Goal: Check status: Check status

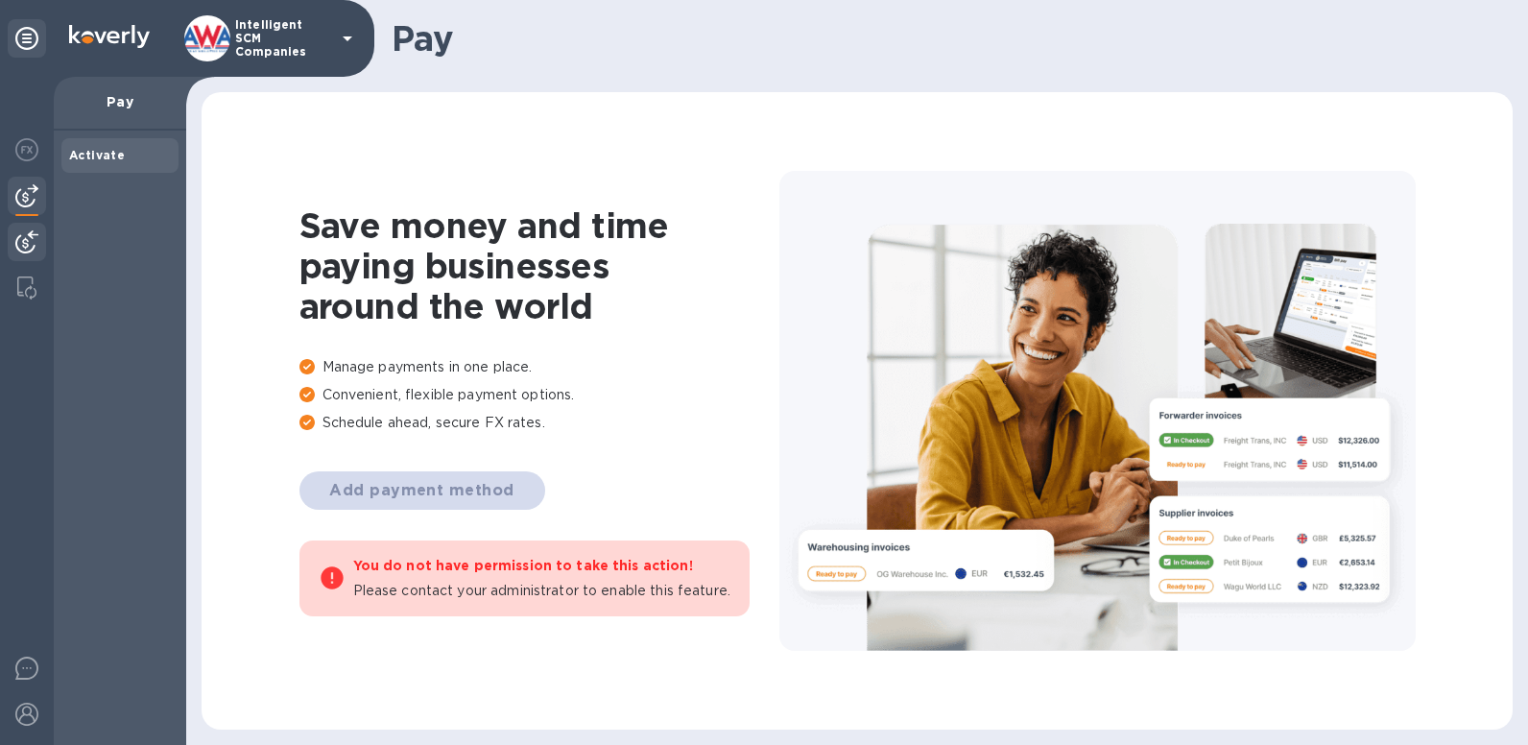
click at [10, 235] on div at bounding box center [27, 244] width 38 height 42
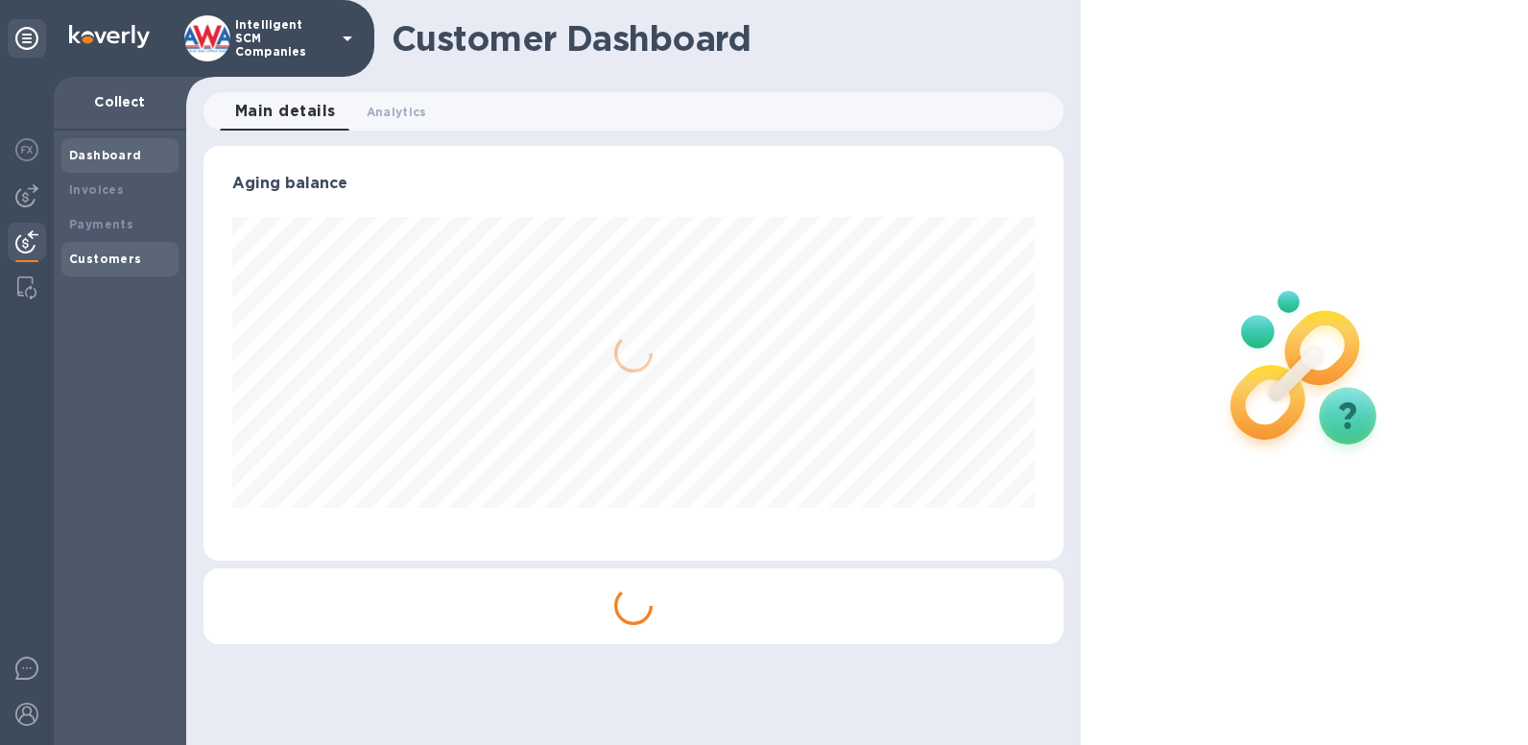
scroll to position [415, 860]
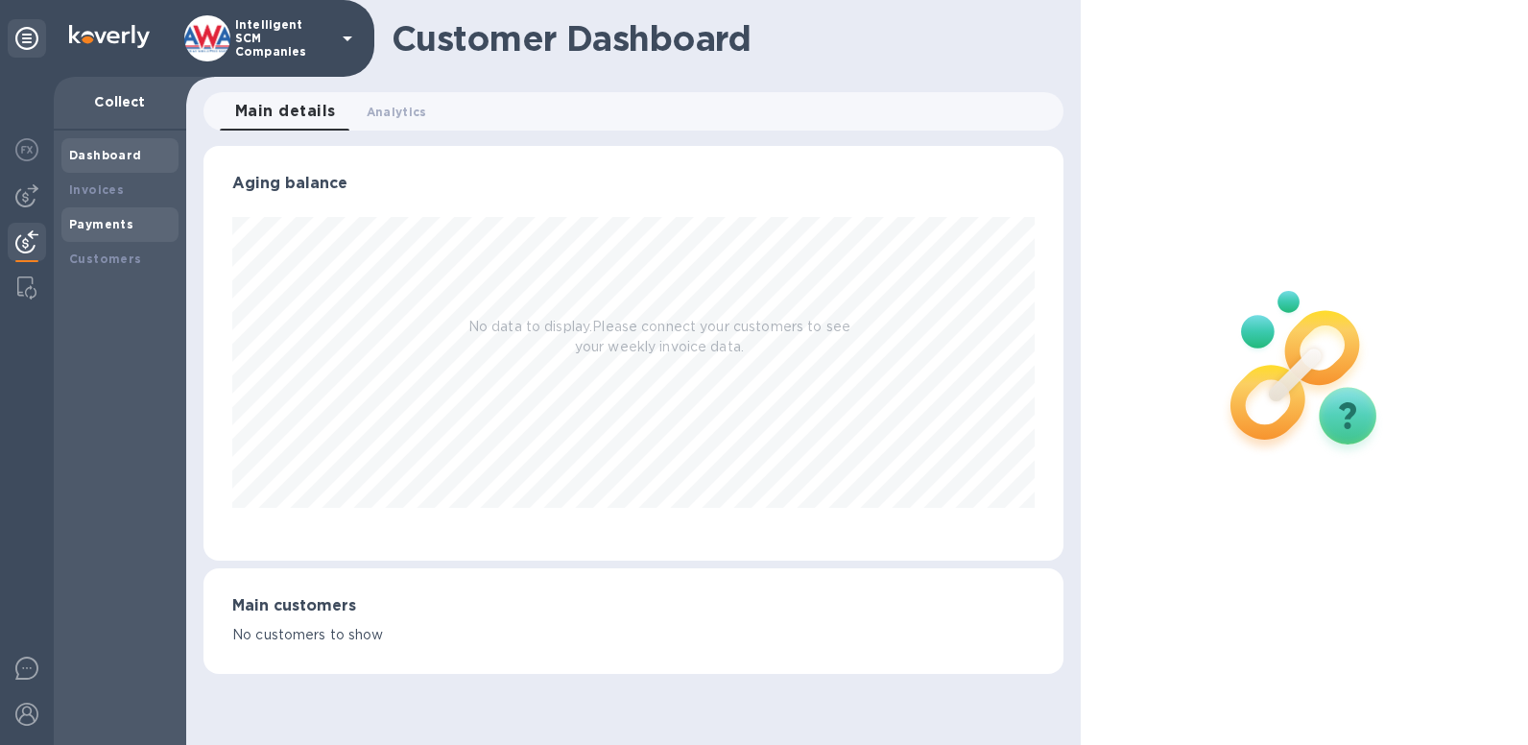
click at [91, 224] on b "Payments" at bounding box center [101, 224] width 64 height 14
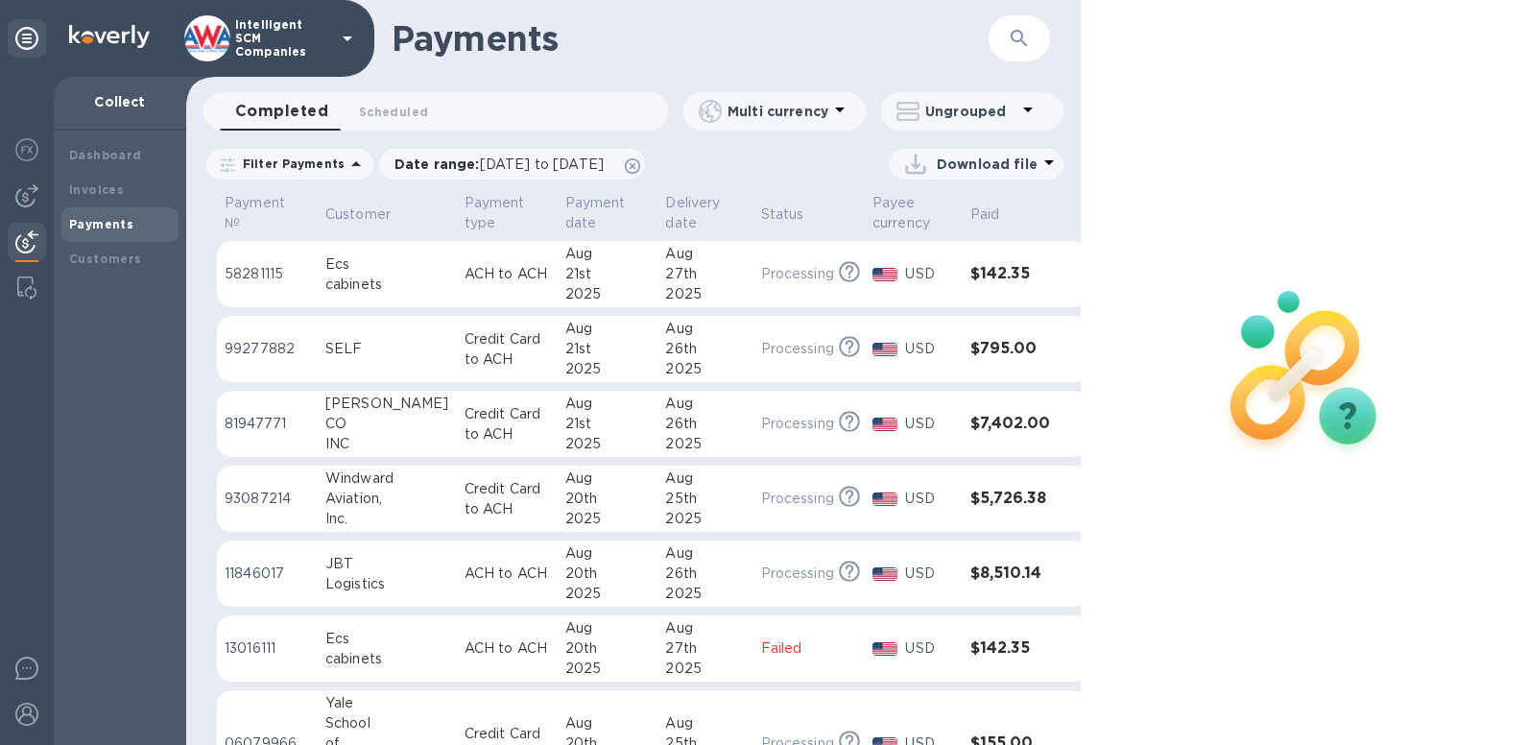
click at [991, 419] on h3 "$7,402.00" at bounding box center [1010, 424] width 80 height 18
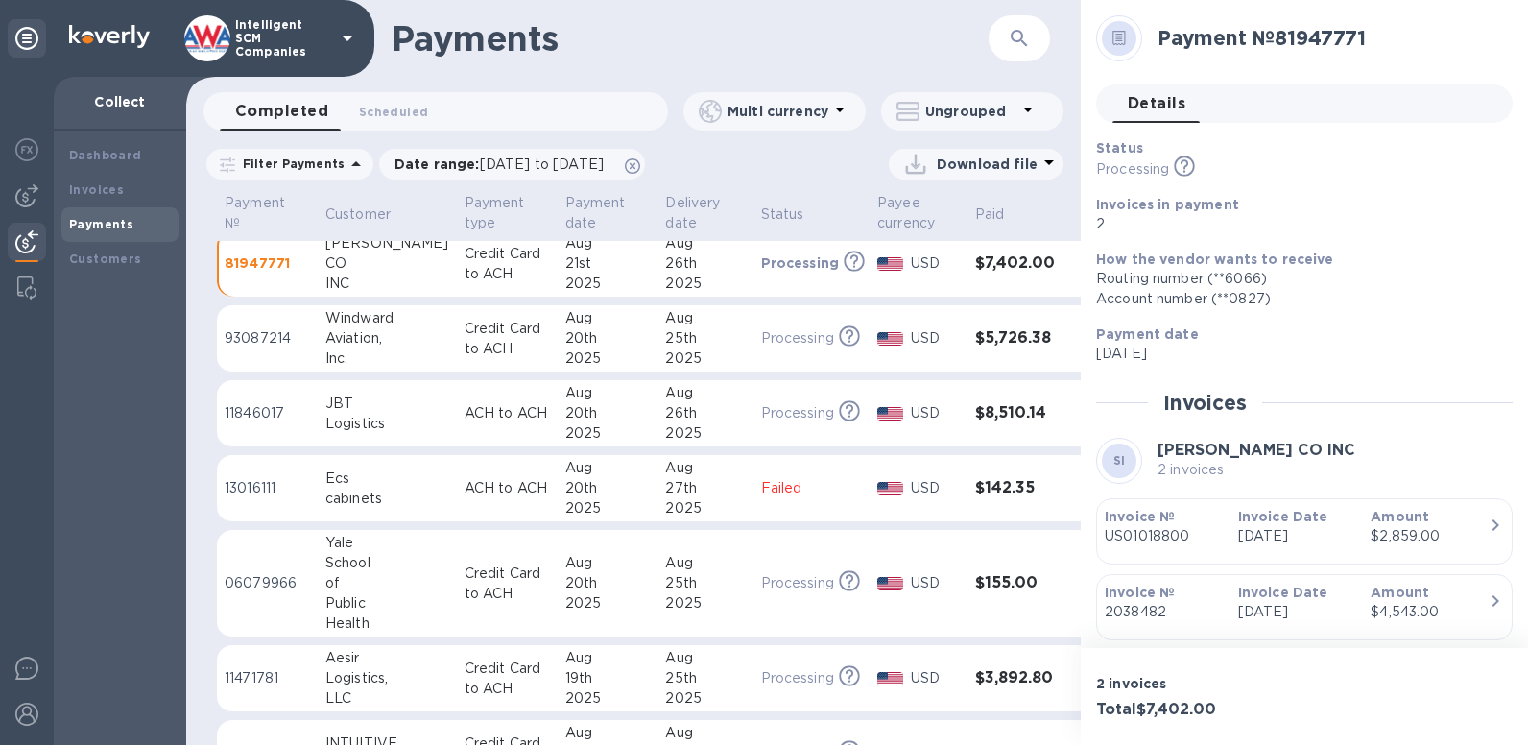
scroll to position [320, 0]
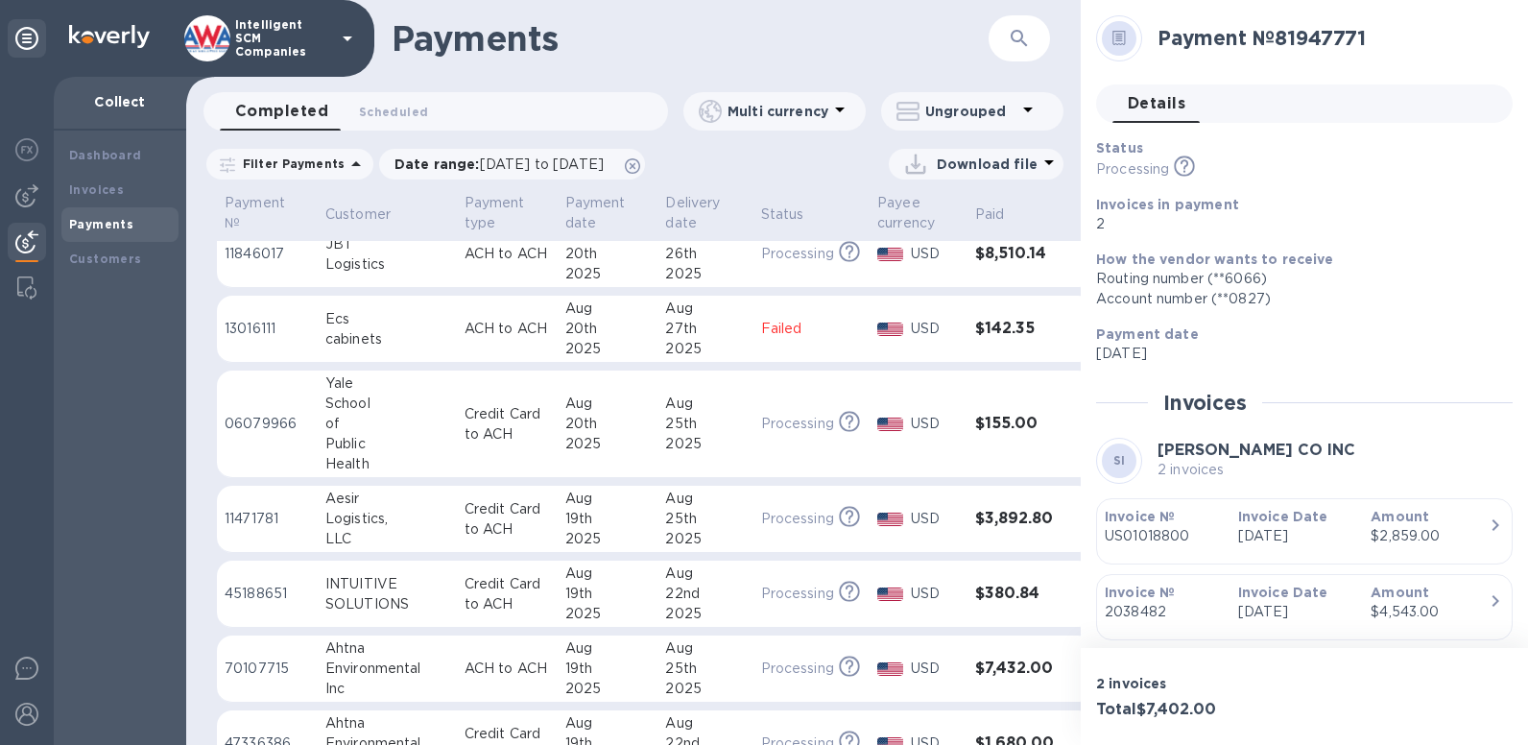
click at [1005, 660] on h3 "$7,432.00" at bounding box center [1015, 668] width 80 height 18
